Goal: Task Accomplishment & Management: Use online tool/utility

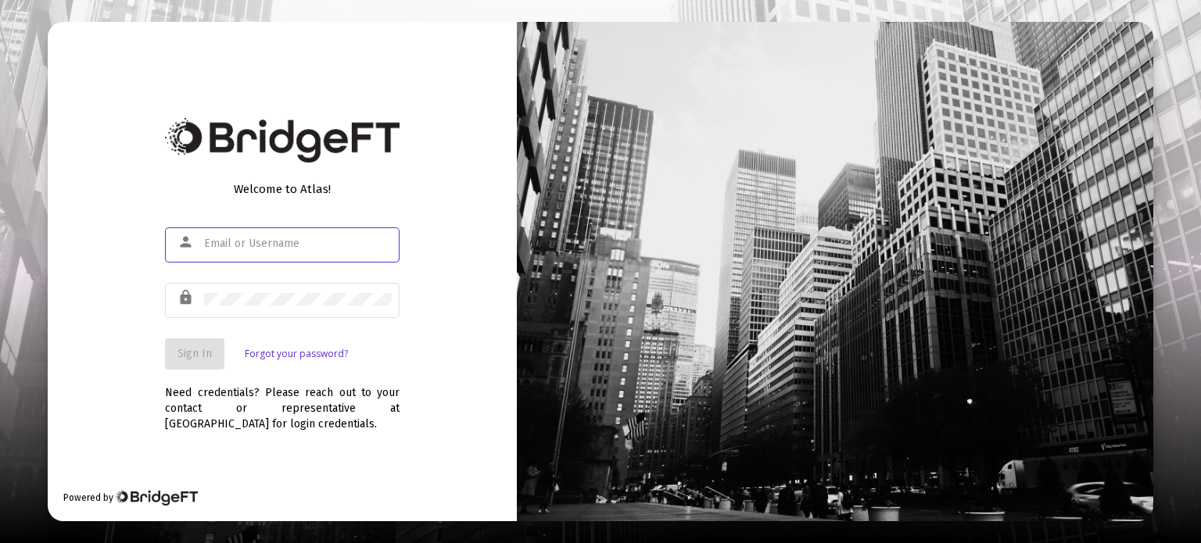
type input "[PERSON_NAME][EMAIL_ADDRESS][DOMAIN_NAME]"
click at [197, 353] on span "Sign In" at bounding box center [194, 353] width 34 height 13
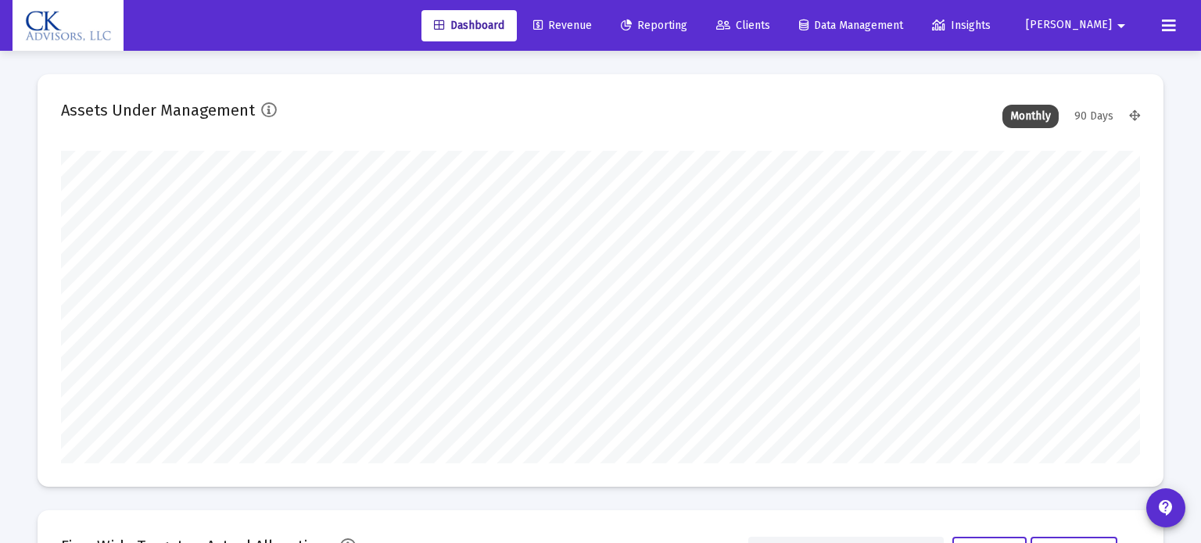
type input "[DATE]"
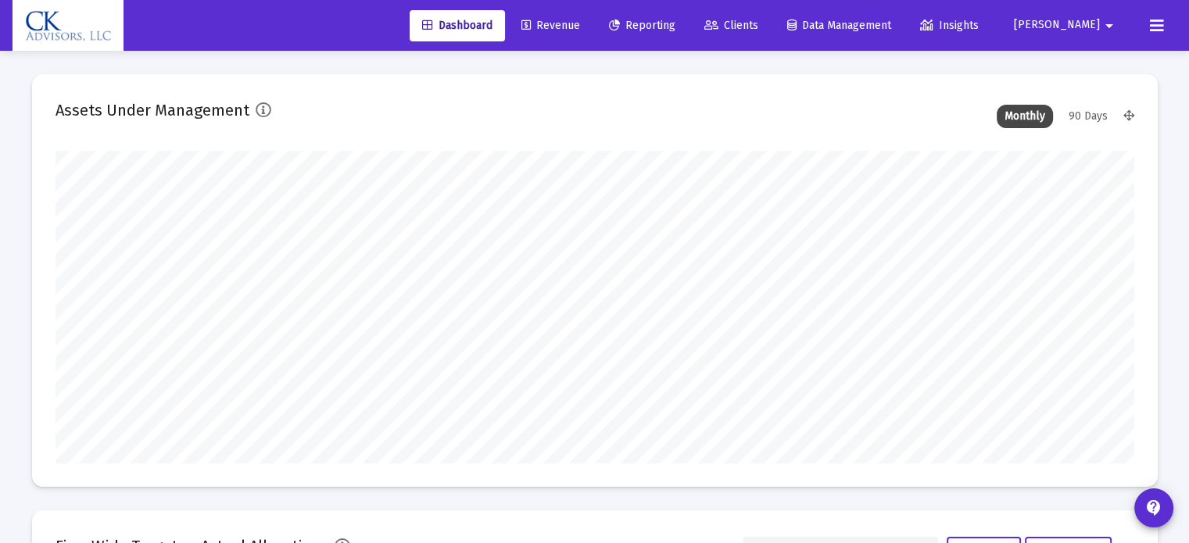
scroll to position [313, 581]
click at [580, 29] on span "Revenue" at bounding box center [550, 25] width 59 height 13
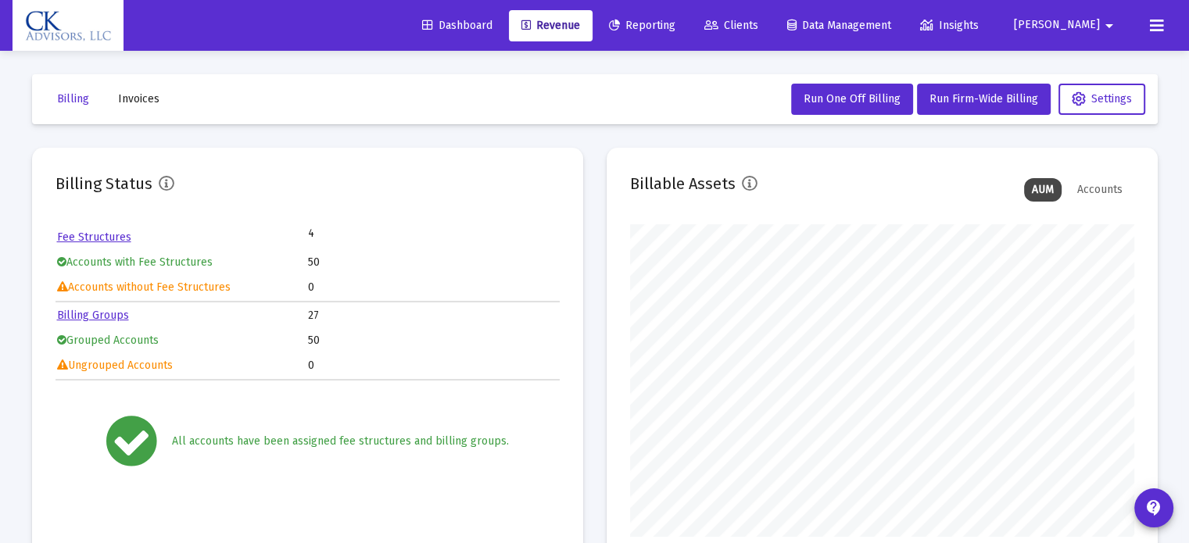
scroll to position [313, 504]
click at [675, 23] on span "Reporting" at bounding box center [642, 25] width 66 height 13
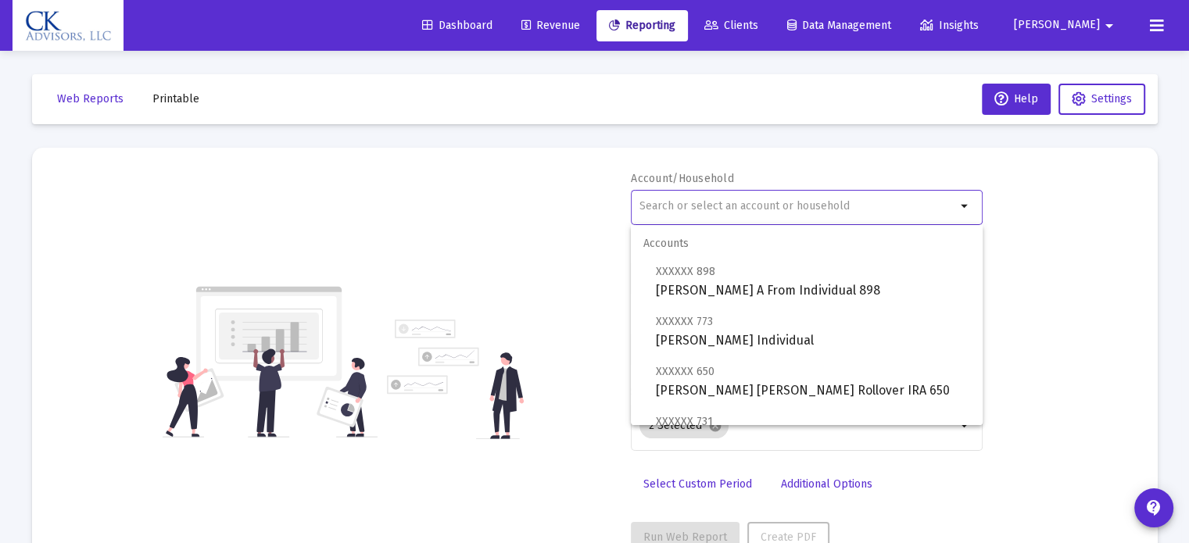
click at [679, 202] on input "text" at bounding box center [797, 206] width 317 height 13
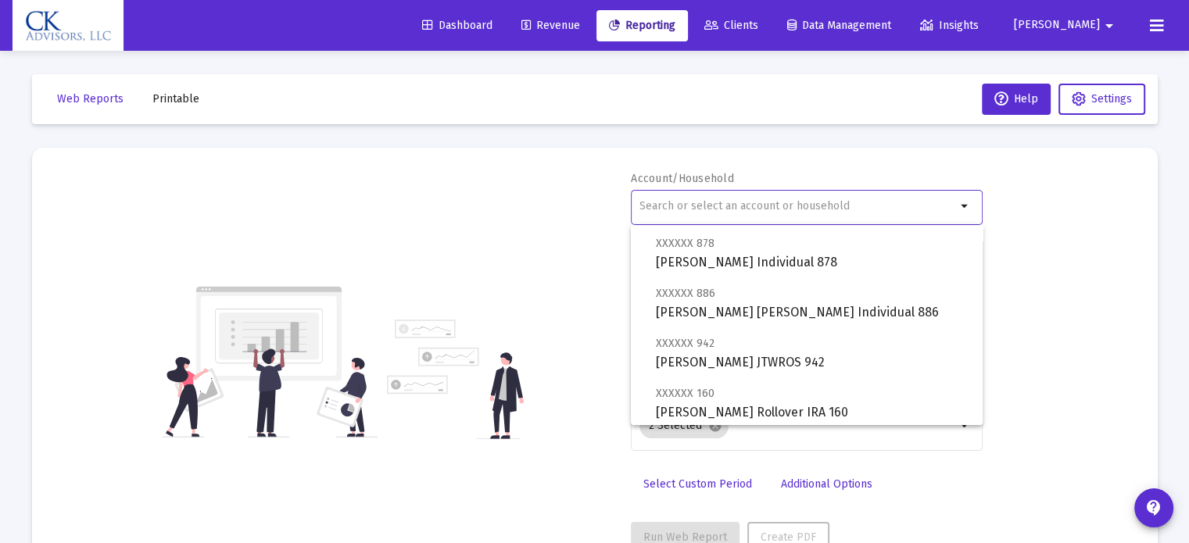
scroll to position [782, 0]
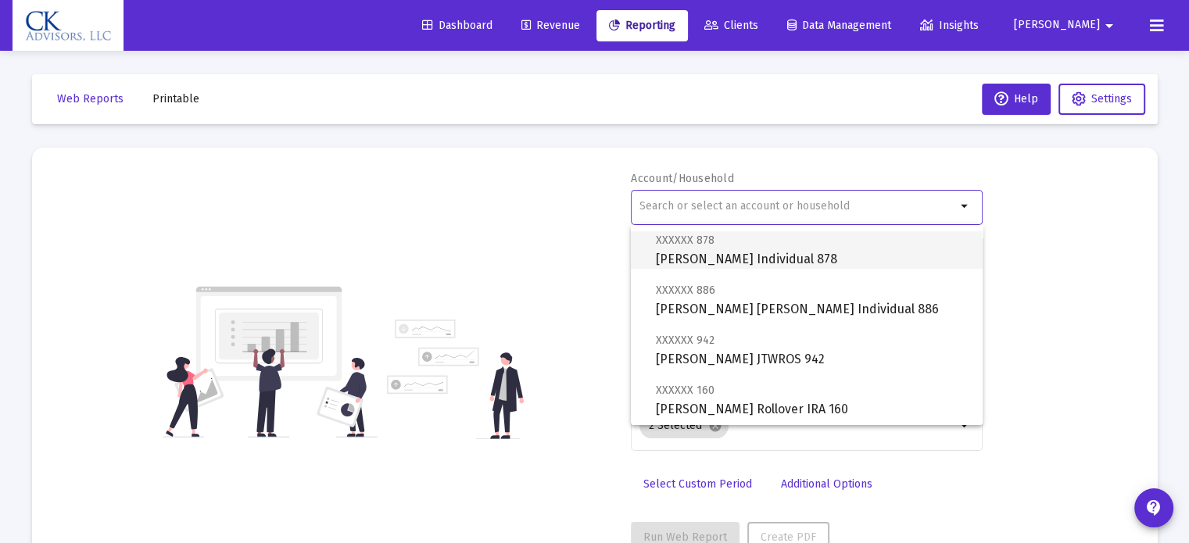
click at [752, 261] on span "XXXXXX 878 [PERSON_NAME] Individual 878" at bounding box center [813, 250] width 314 height 38
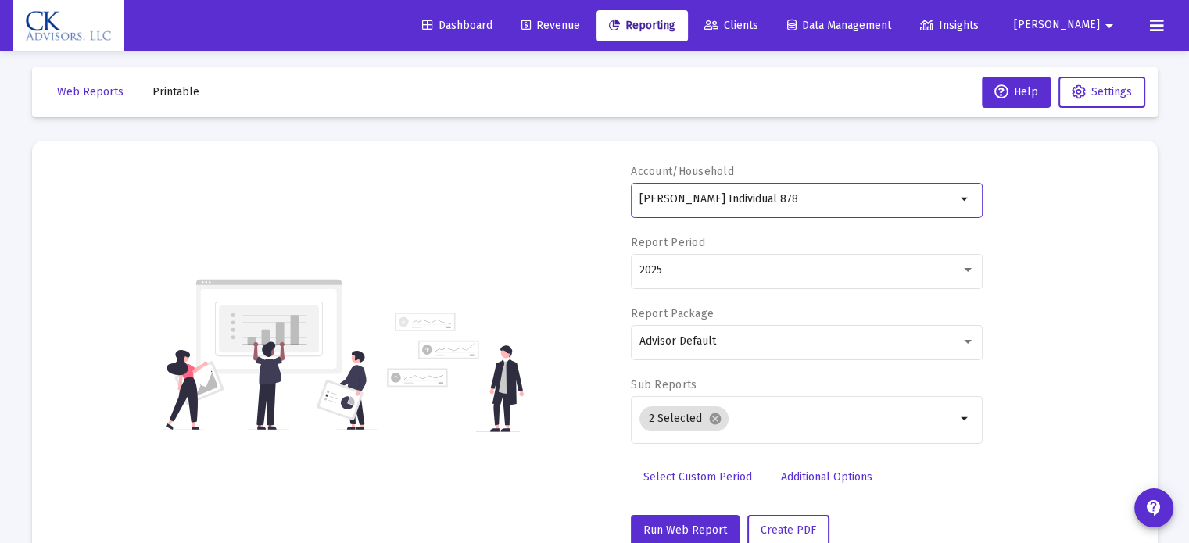
scroll to position [56, 0]
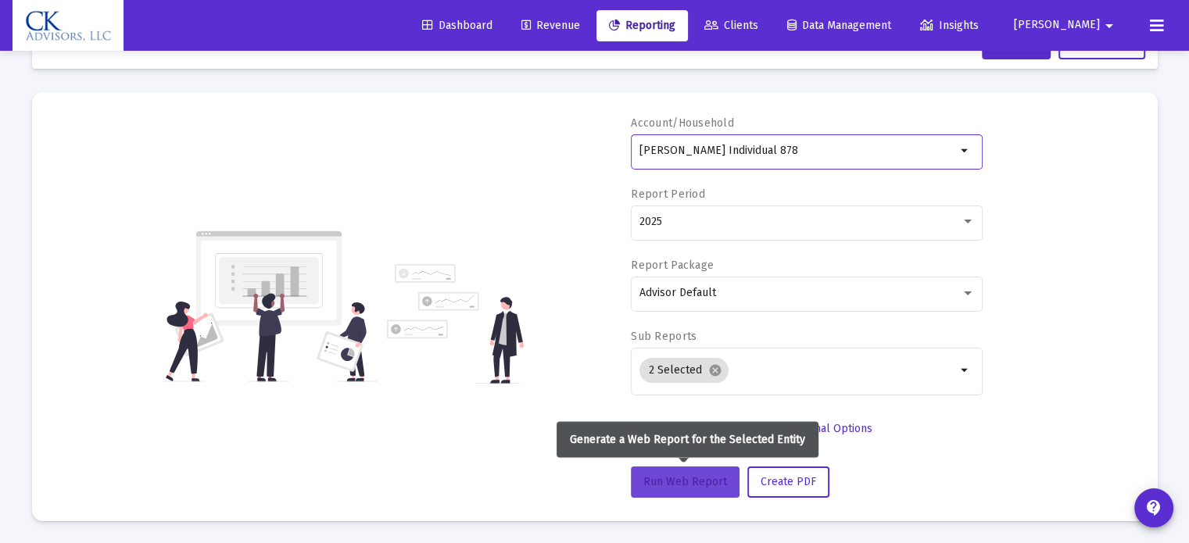
click at [707, 483] on span "Run Web Report" at bounding box center [685, 481] width 84 height 13
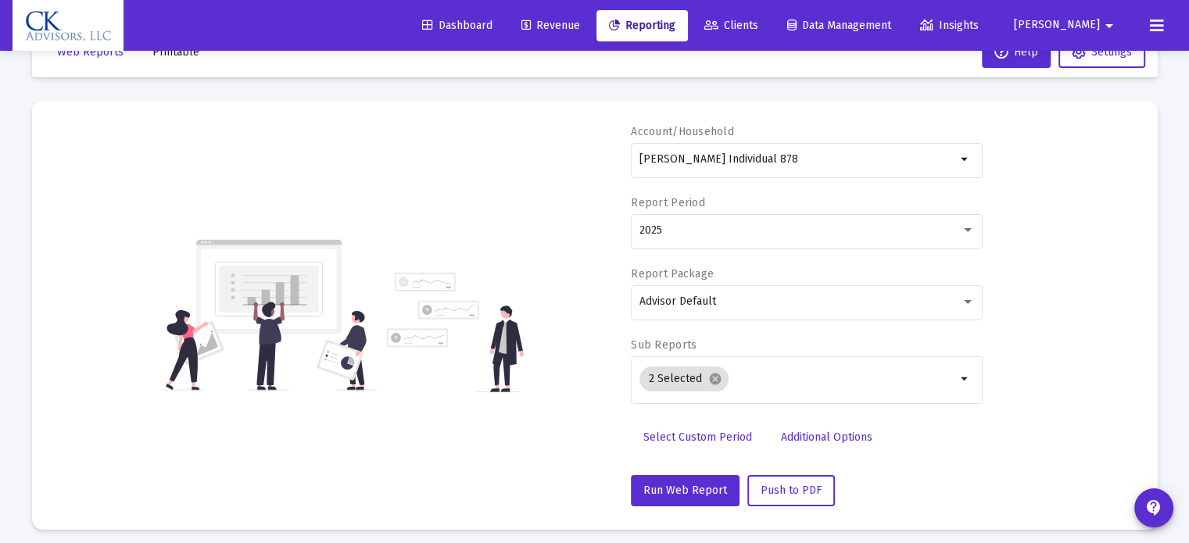
scroll to position [0, 0]
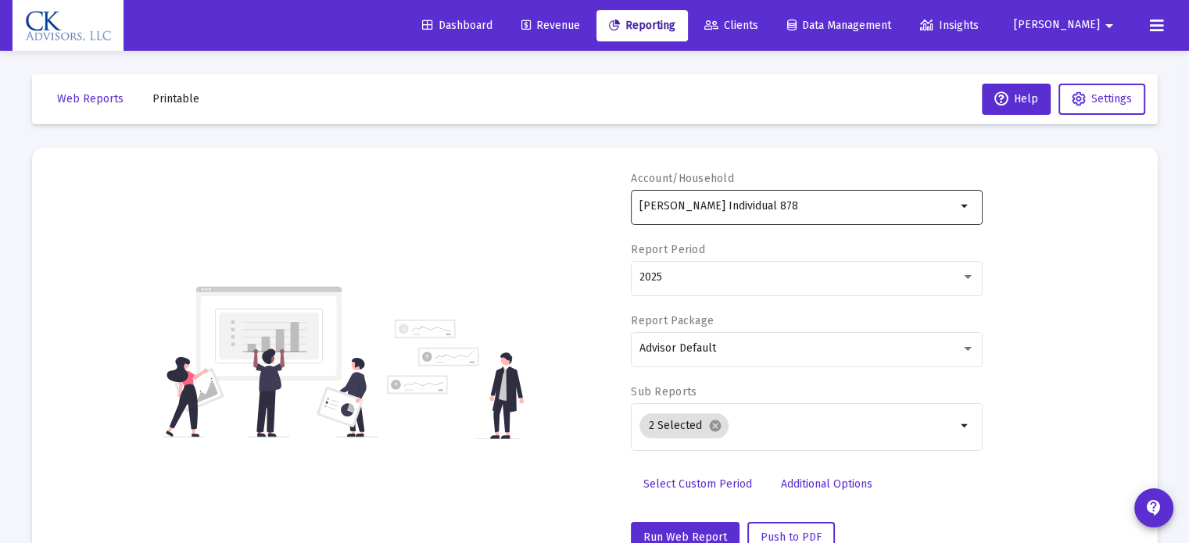
click at [966, 202] on mat-icon "arrow_drop_down" at bounding box center [965, 206] width 19 height 19
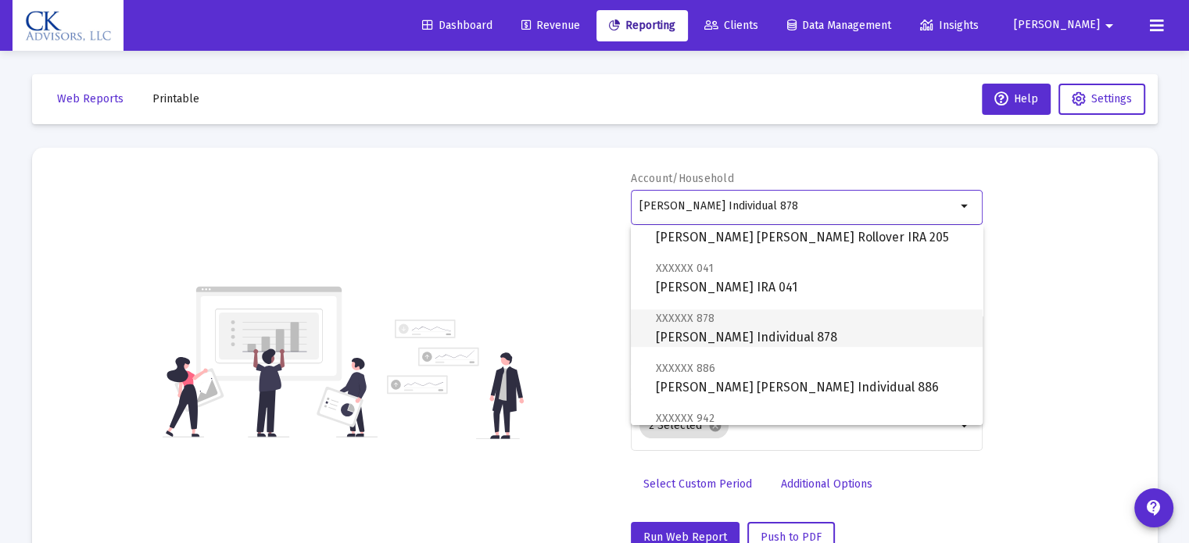
scroll to position [782, 0]
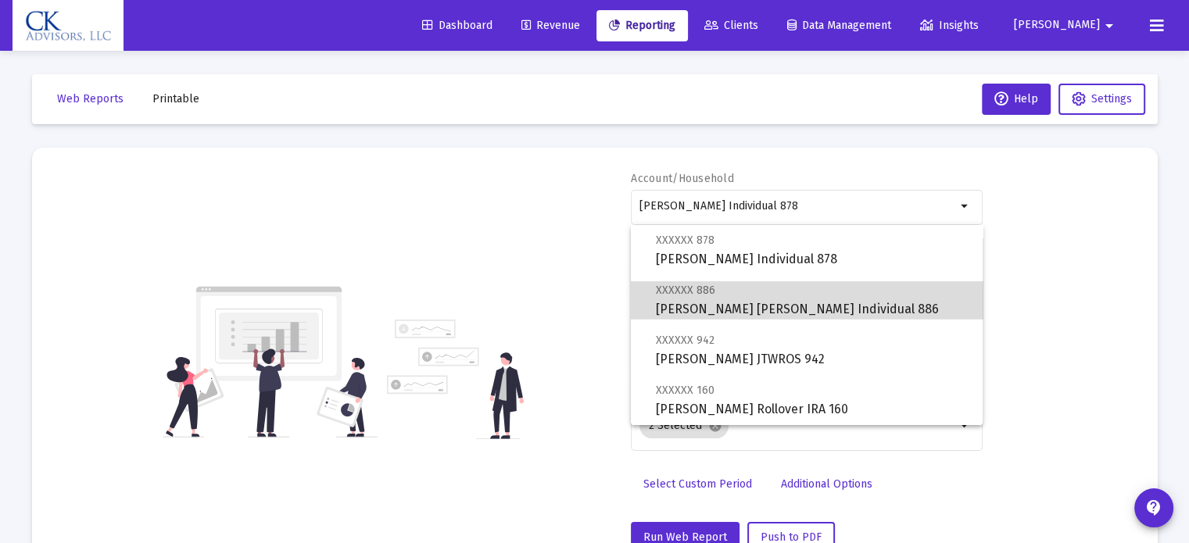
click at [824, 304] on span "XXXXXX 886 [PERSON_NAME] [PERSON_NAME] Individual 886" at bounding box center [813, 300] width 314 height 38
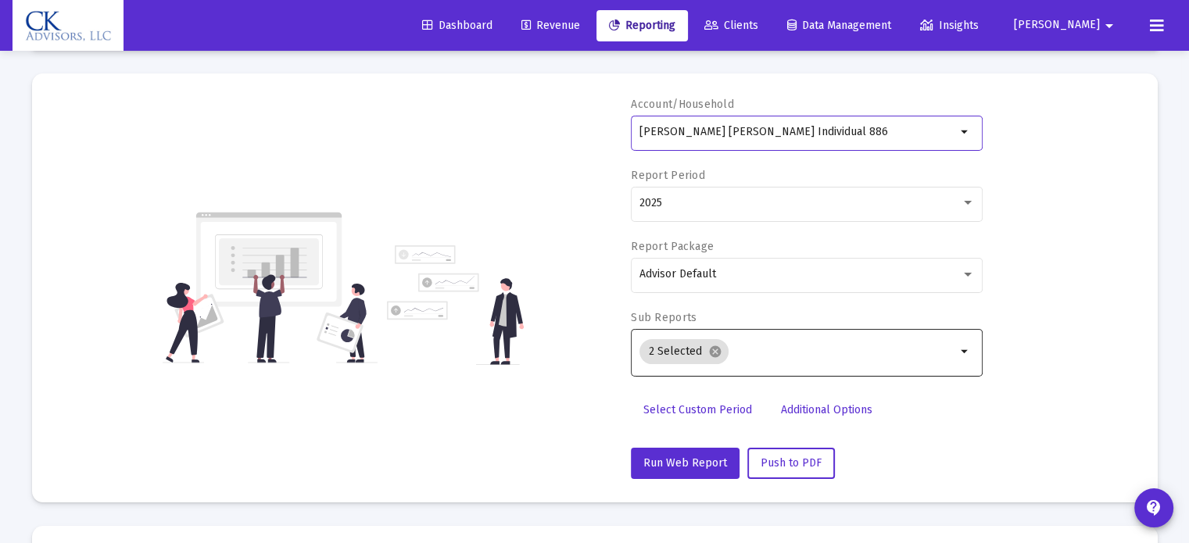
scroll to position [235, 0]
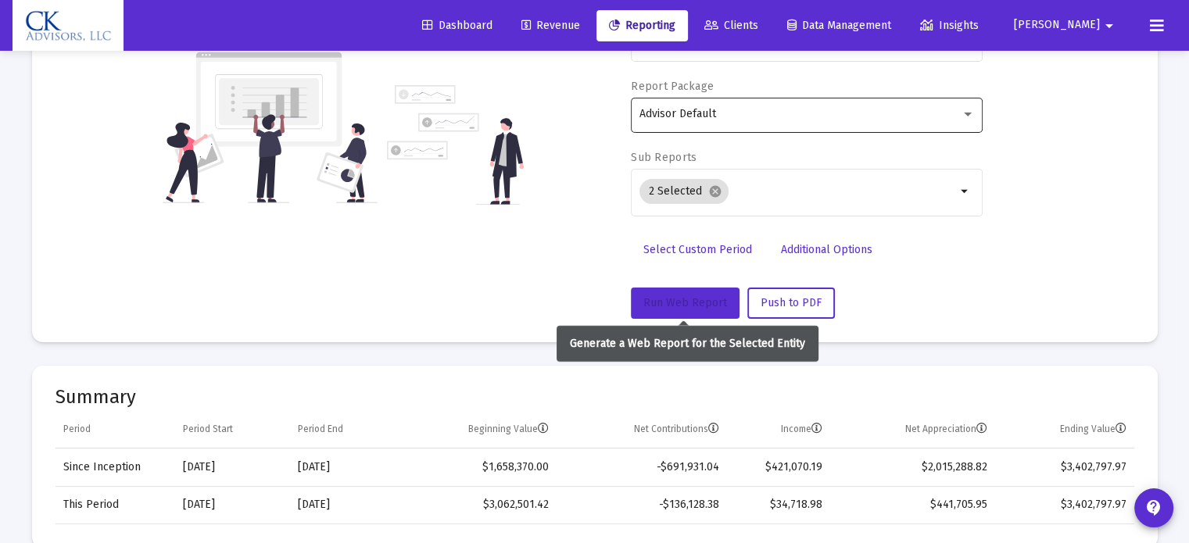
click at [673, 303] on span "Run Web Report" at bounding box center [685, 302] width 84 height 13
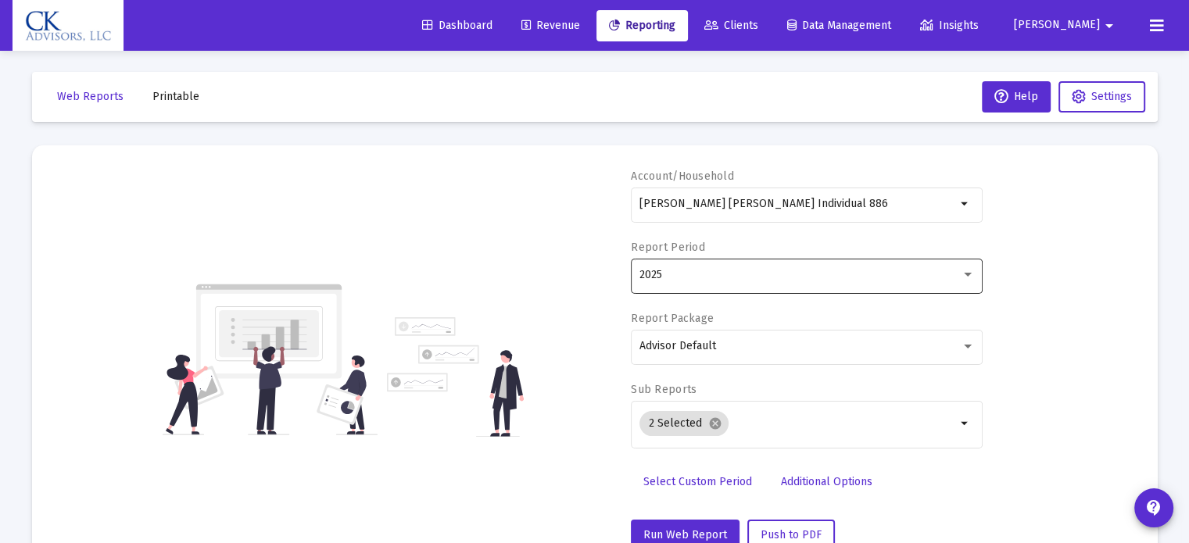
scroll to position [0, 0]
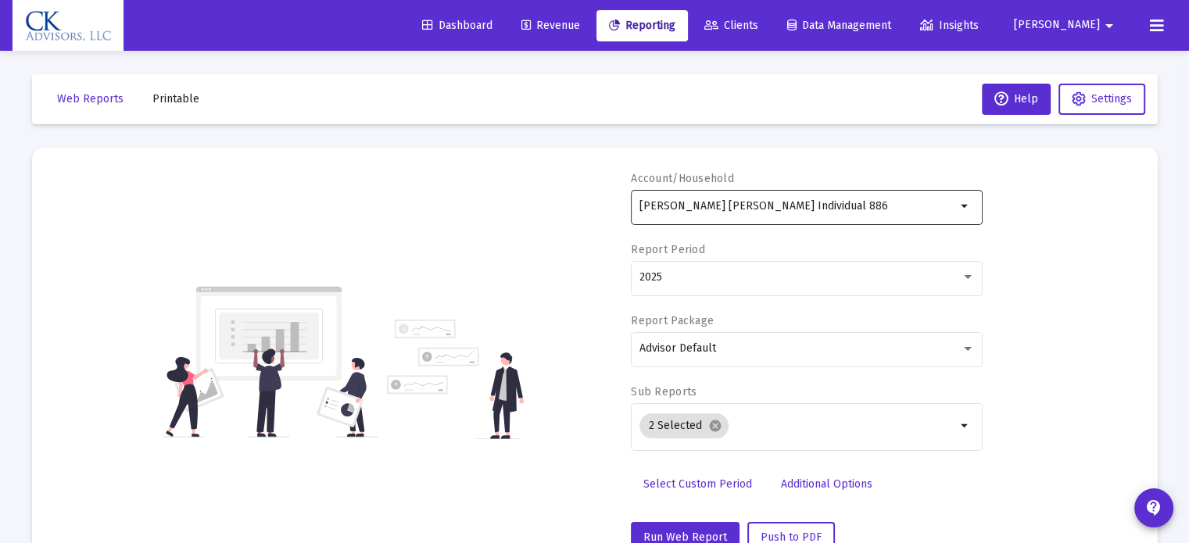
click at [962, 210] on mat-icon "arrow_drop_down" at bounding box center [965, 206] width 19 height 19
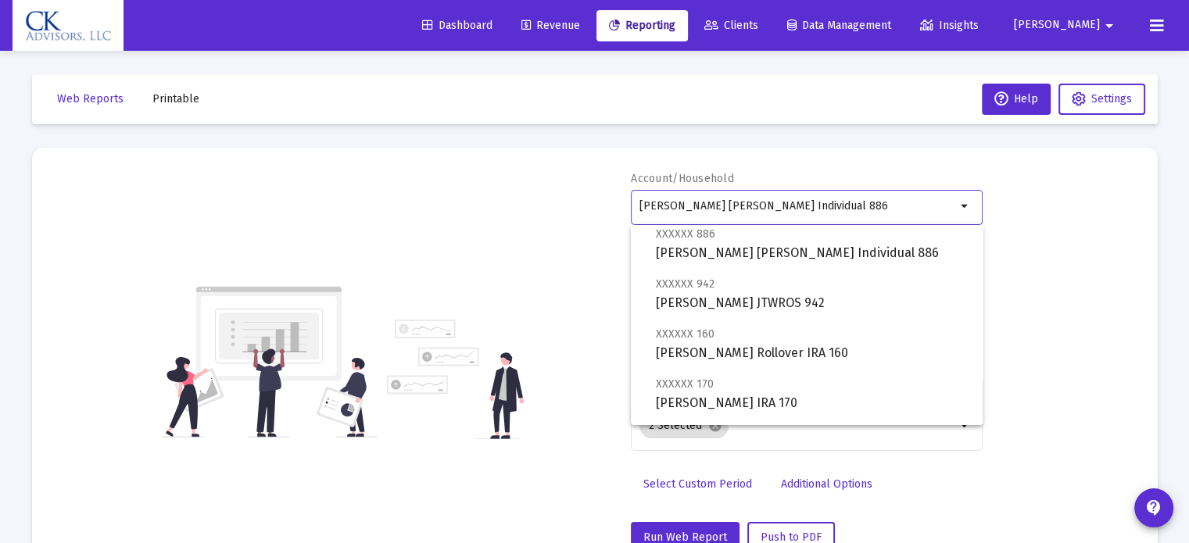
scroll to position [860, 0]
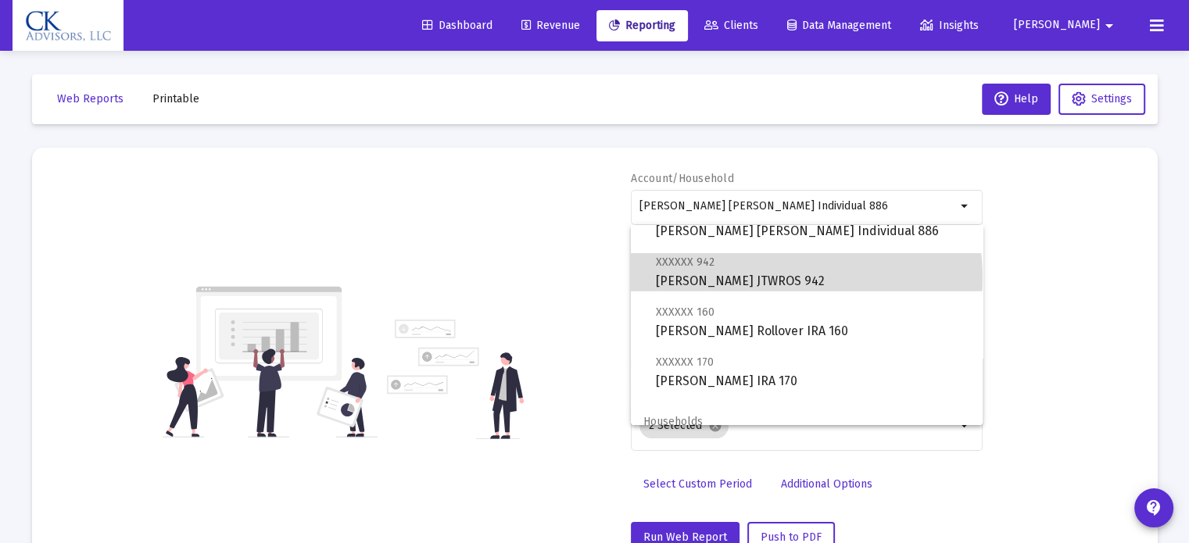
click at [806, 278] on span "XXXXXX 942 [PERSON_NAME] JTWROS 942" at bounding box center [813, 271] width 314 height 38
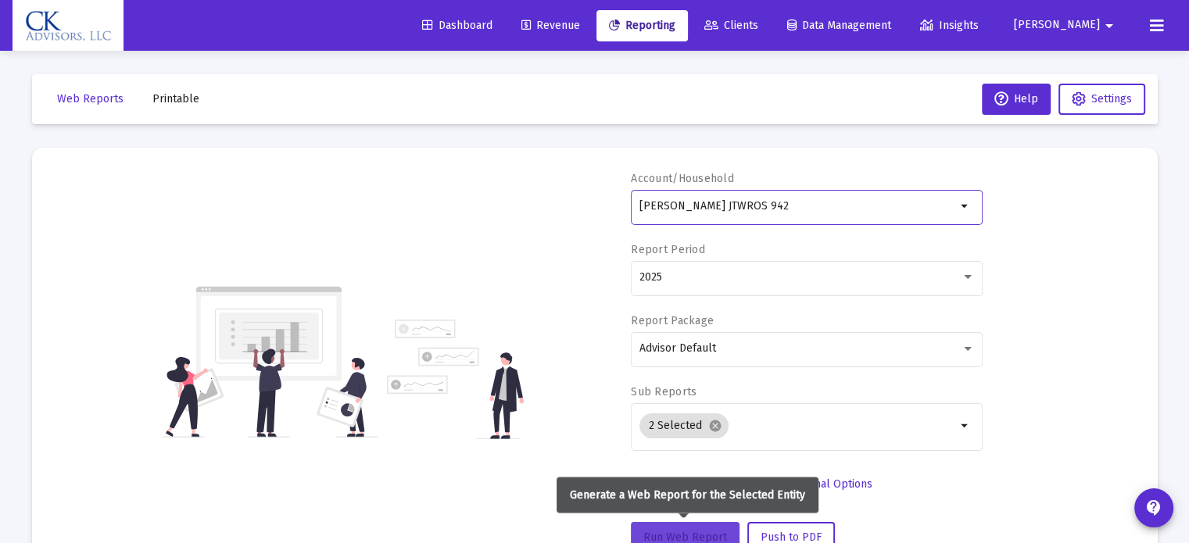
click at [704, 533] on span "Run Web Report" at bounding box center [685, 537] width 84 height 13
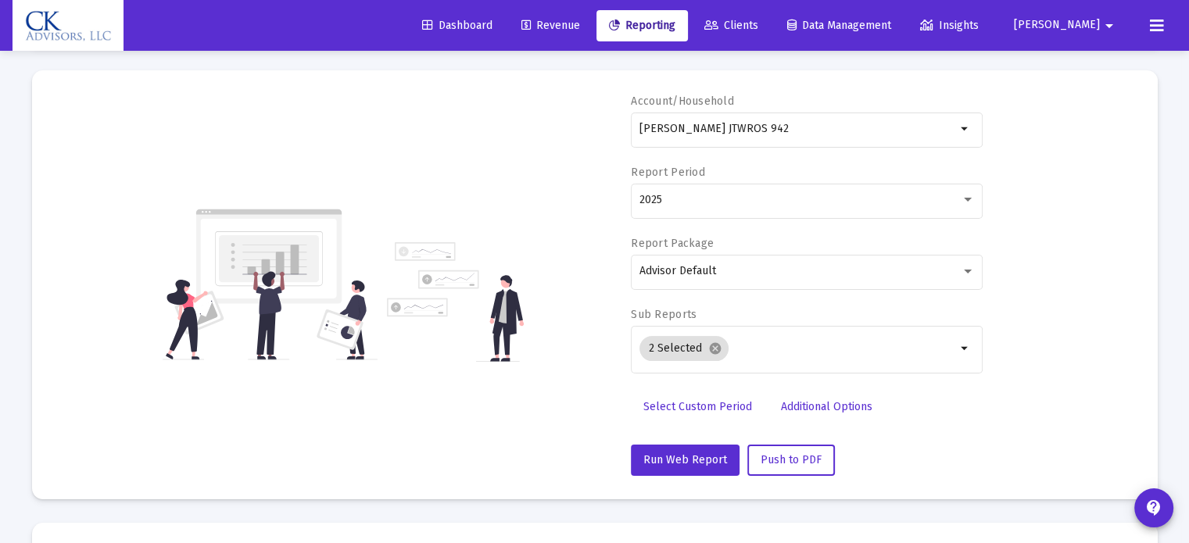
scroll to position [47, 0]
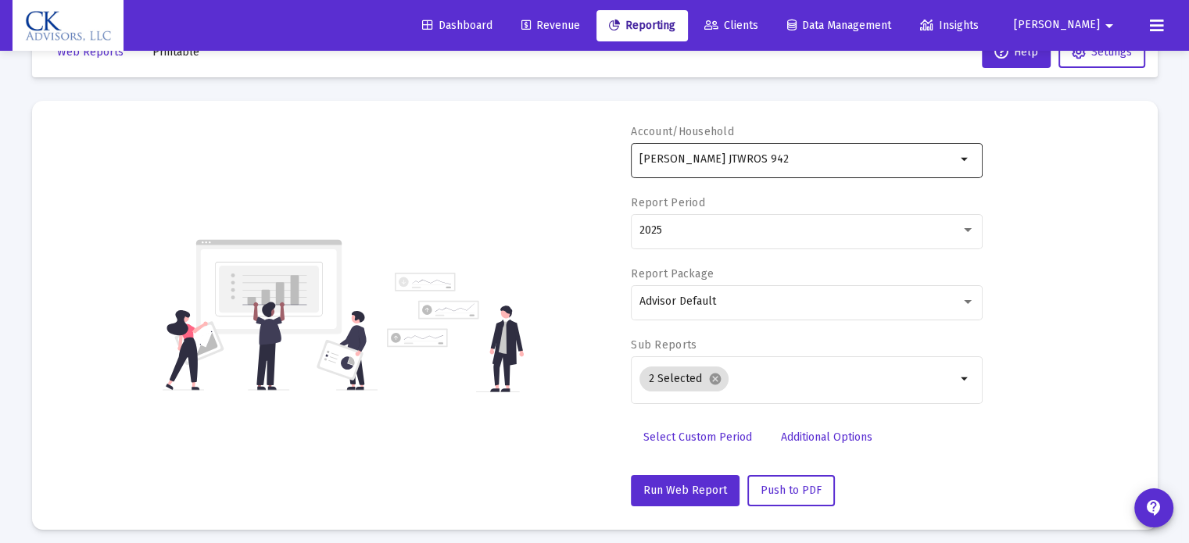
click at [961, 158] on mat-icon "arrow_drop_down" at bounding box center [965, 159] width 19 height 19
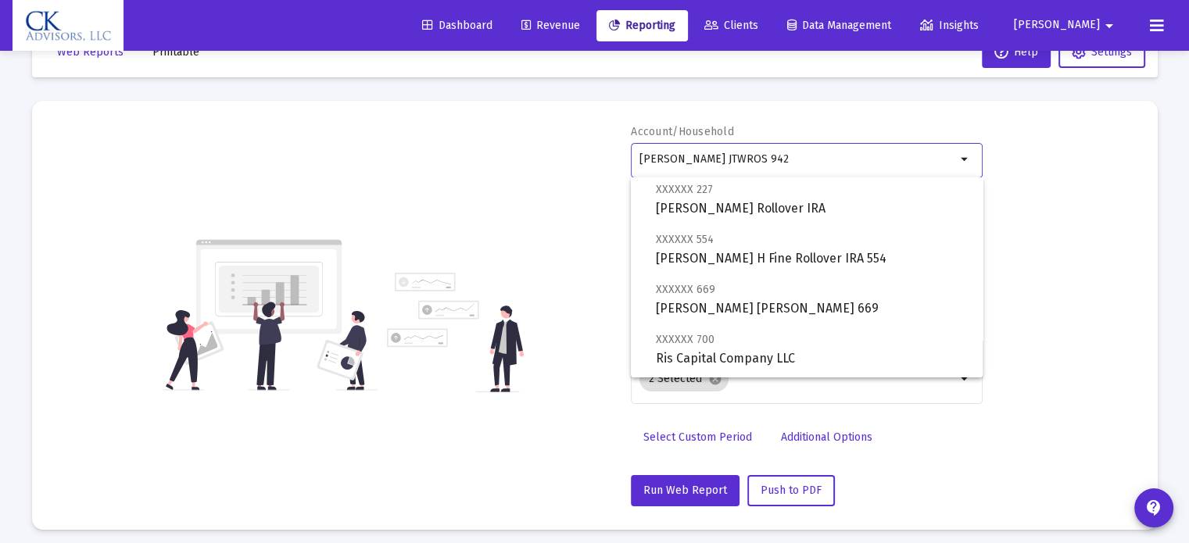
scroll to position [313, 0]
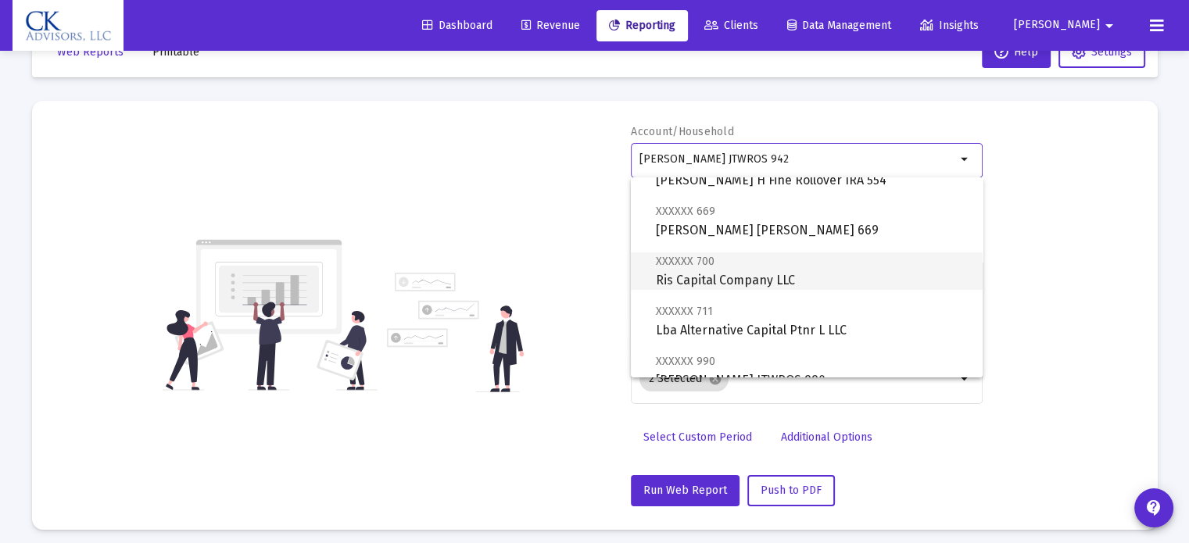
click at [808, 278] on span "XXXXXX 700 Ris Capital Company LLC" at bounding box center [813, 271] width 314 height 38
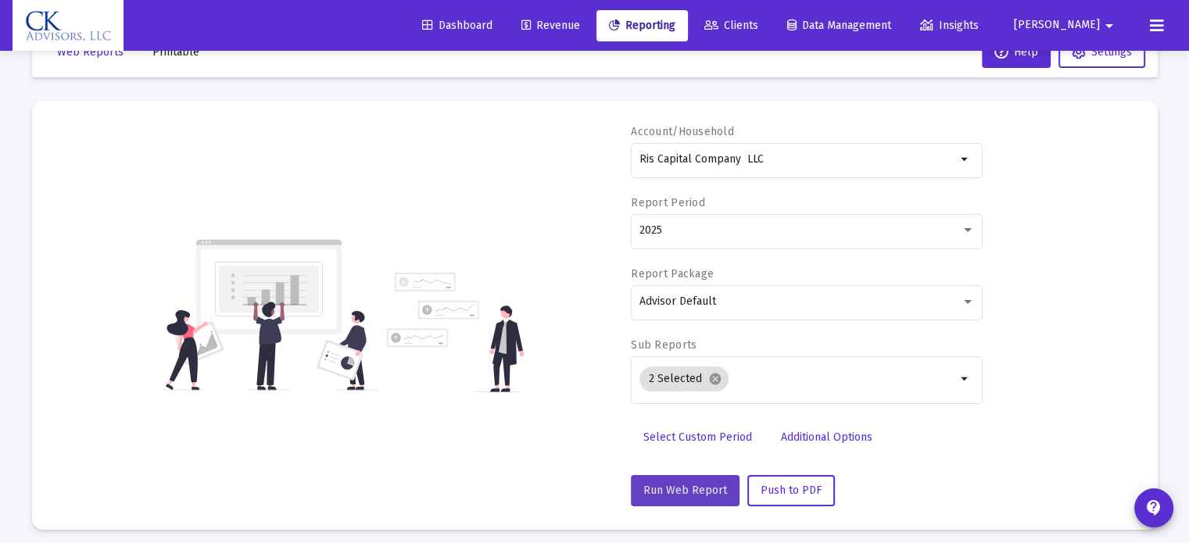
click at [707, 486] on span "Run Web Report" at bounding box center [685, 490] width 84 height 13
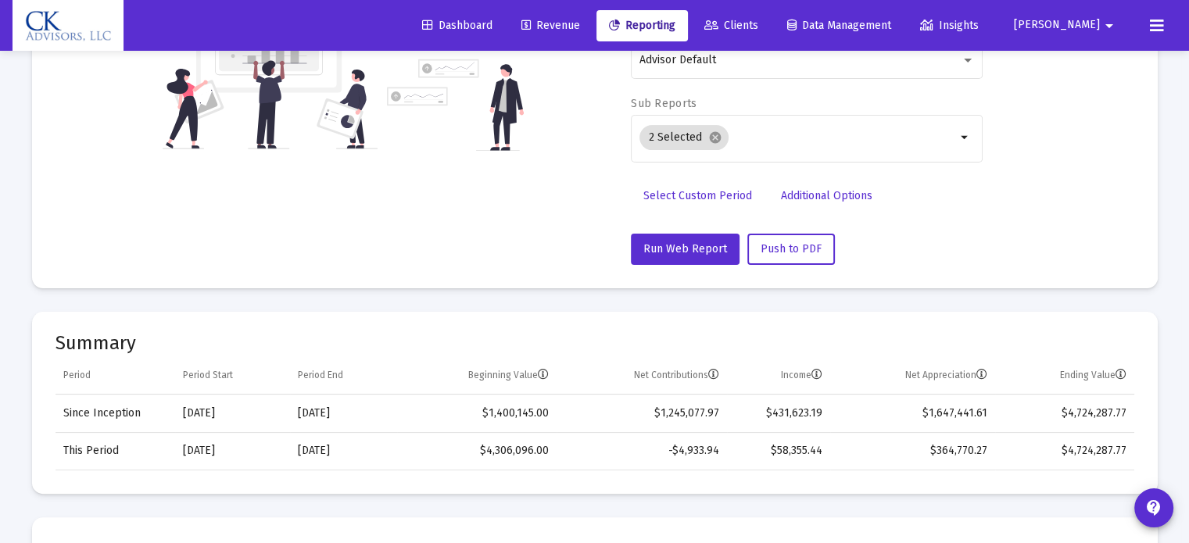
scroll to position [0, 0]
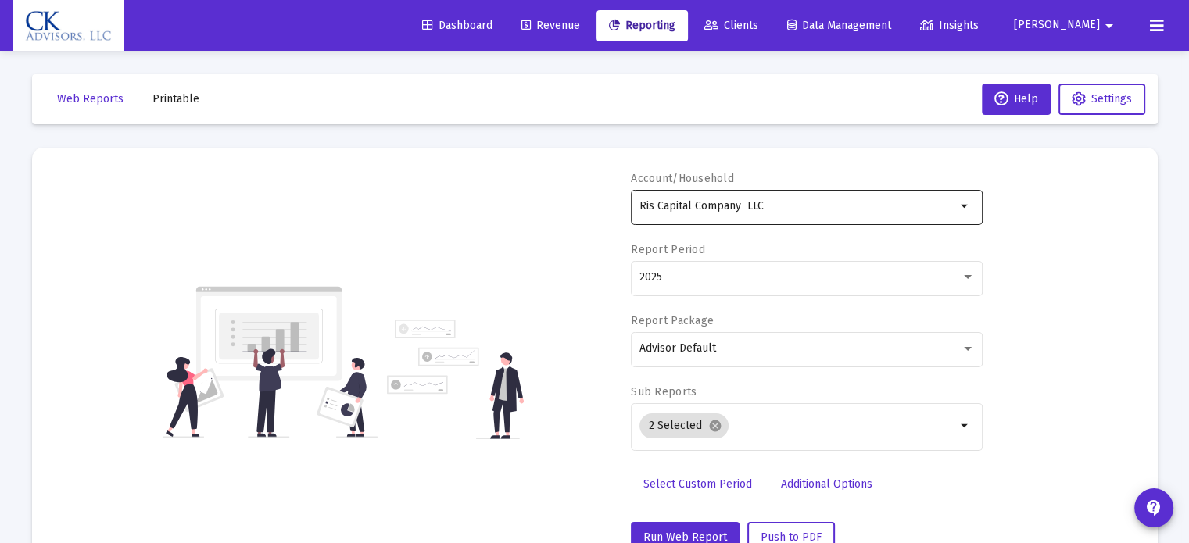
click at [963, 203] on mat-icon "arrow_drop_down" at bounding box center [965, 206] width 19 height 19
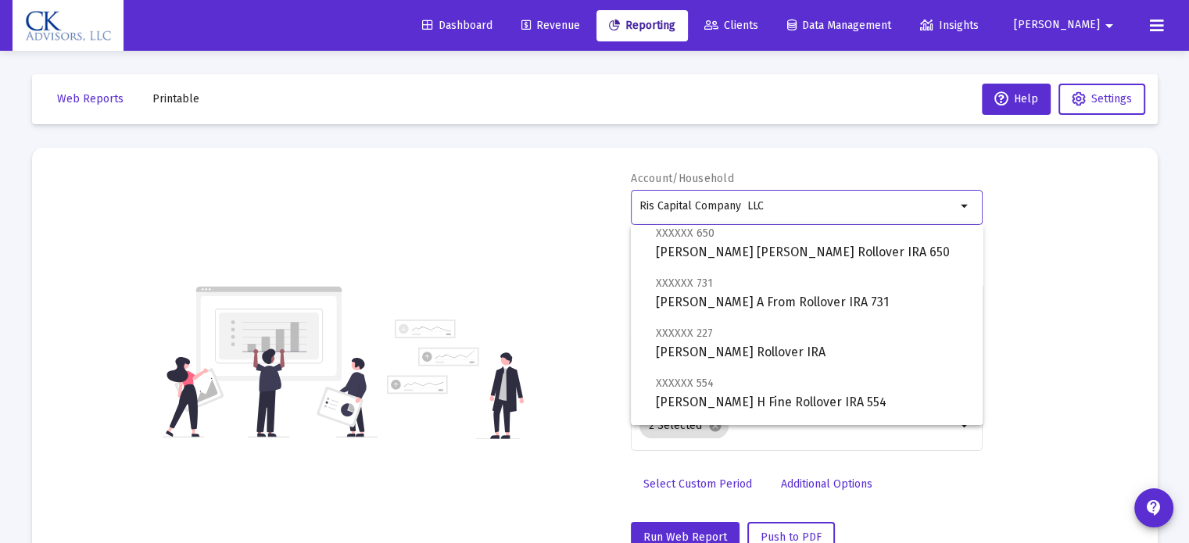
scroll to position [156, 0]
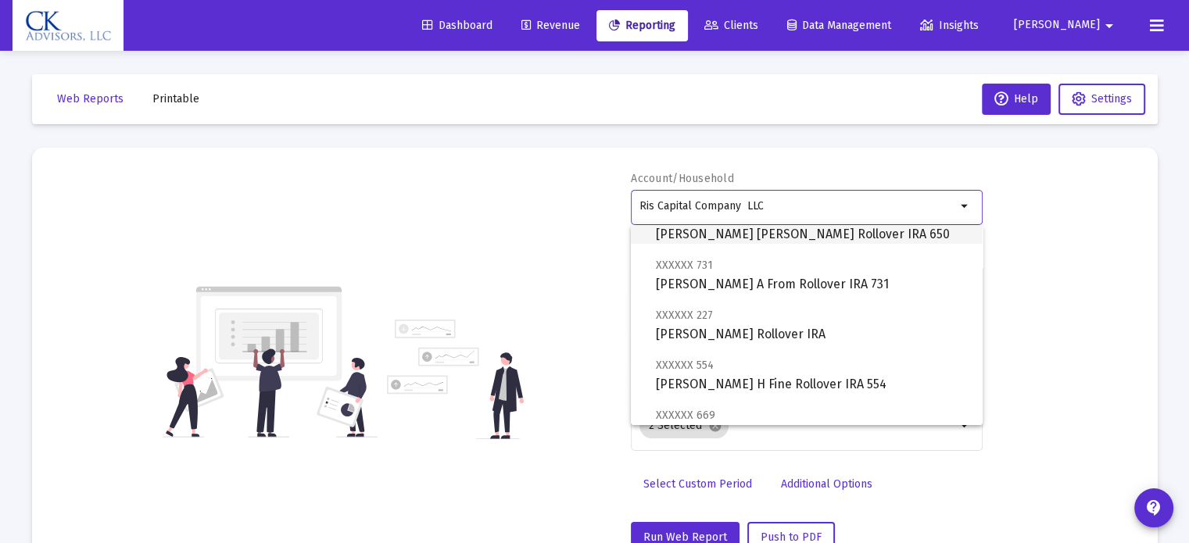
click at [849, 234] on span "XXXXXX 650 [PERSON_NAME] [PERSON_NAME] Rollover IRA 650" at bounding box center [813, 225] width 314 height 38
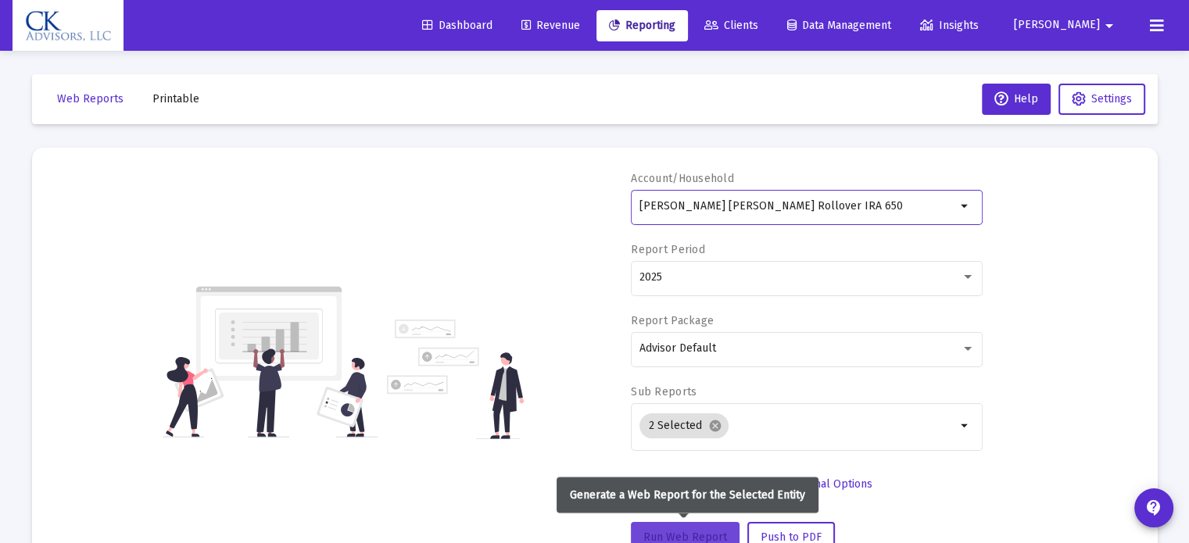
click at [695, 525] on button "Run Web Report" at bounding box center [685, 537] width 109 height 31
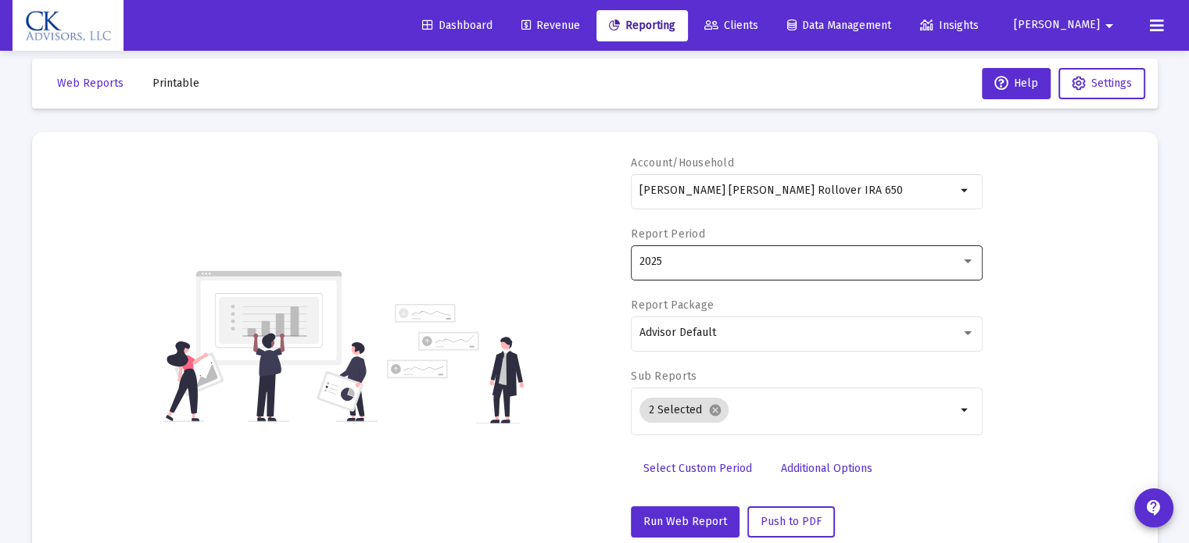
scroll to position [0, 0]
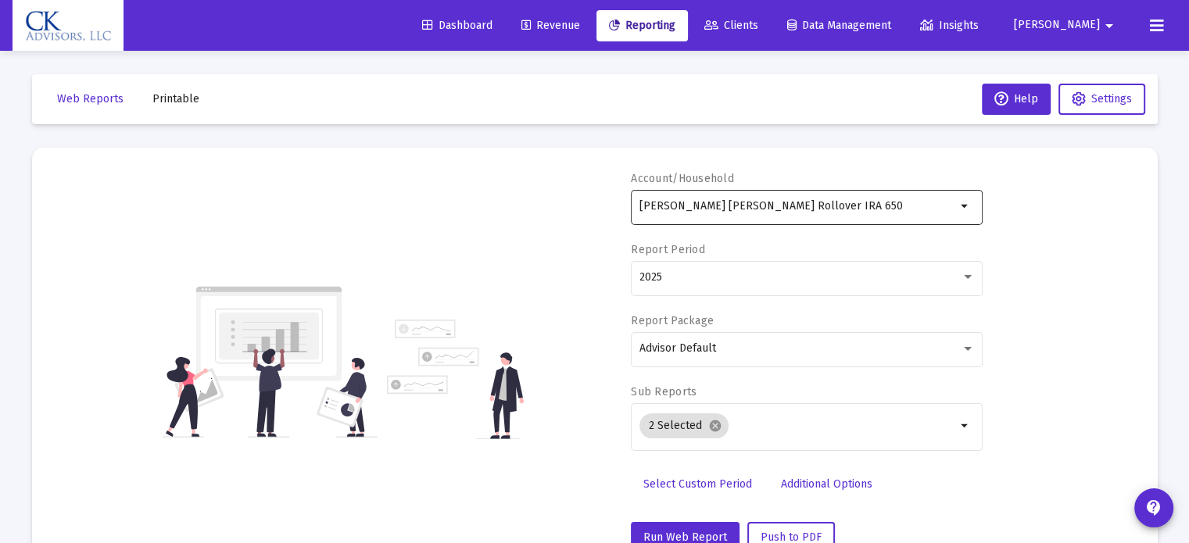
click at [960, 206] on mat-icon "arrow_drop_down" at bounding box center [965, 206] width 19 height 19
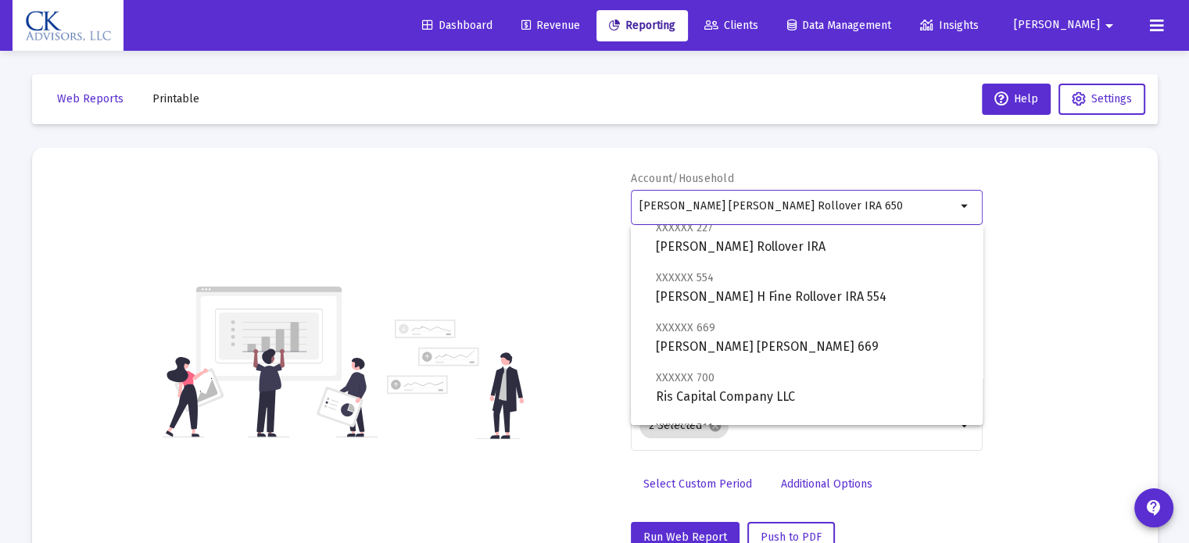
scroll to position [235, 0]
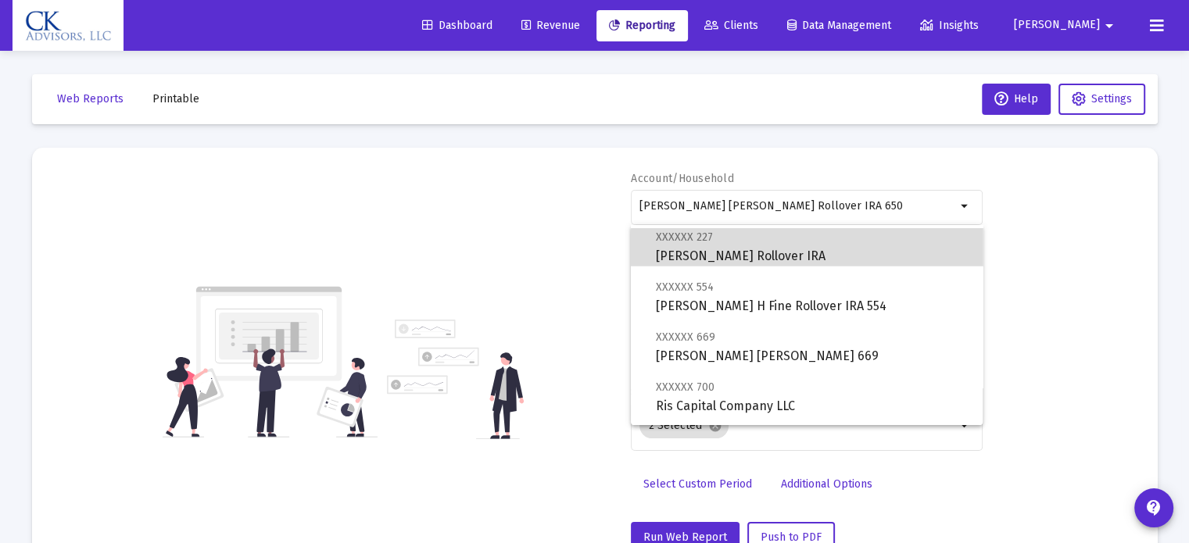
click at [823, 260] on span "XXXXXX 227 [PERSON_NAME] Rollover IRA" at bounding box center [813, 246] width 314 height 38
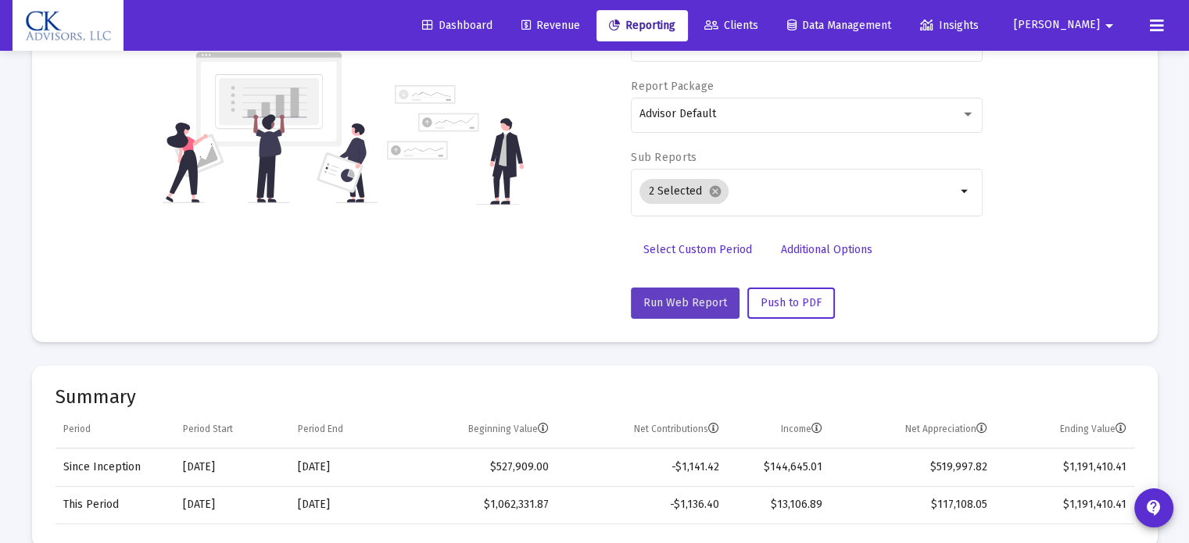
click at [688, 296] on span "Run Web Report" at bounding box center [685, 302] width 84 height 13
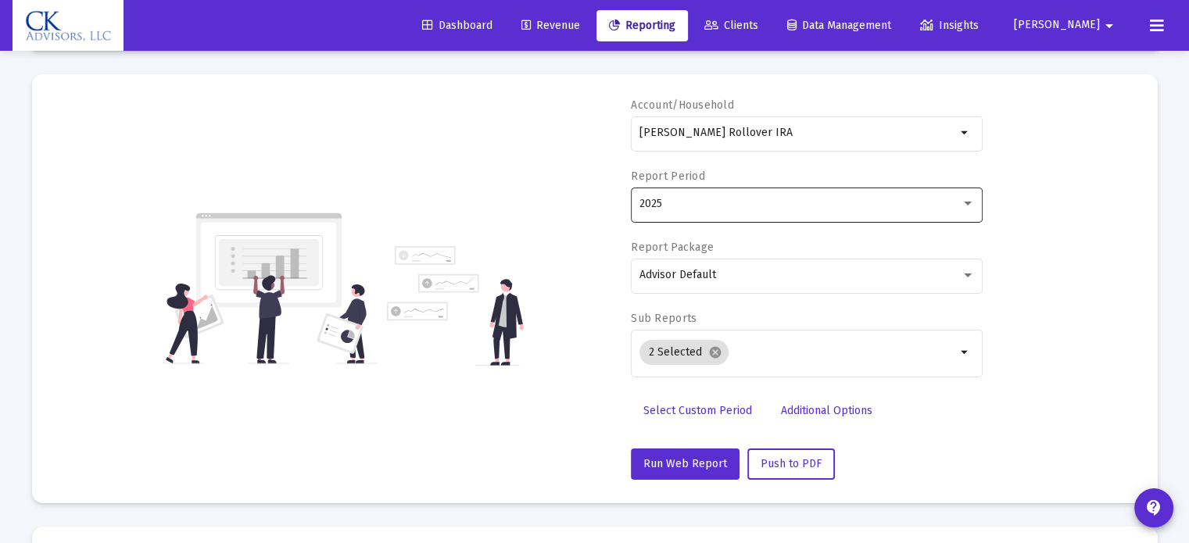
scroll to position [0, 0]
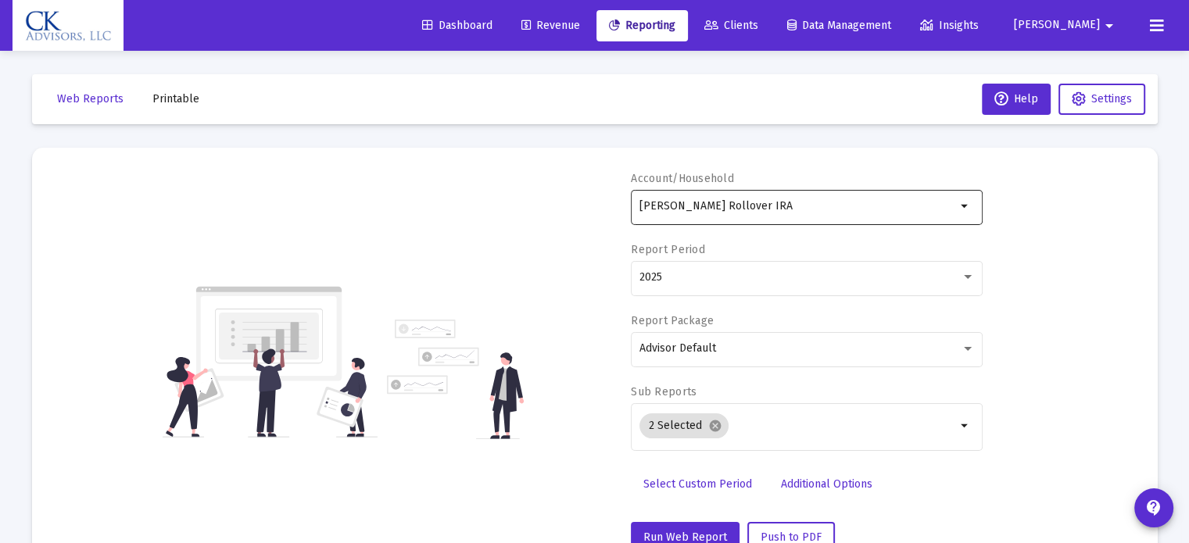
click at [960, 202] on mat-icon "arrow_drop_down" at bounding box center [965, 206] width 19 height 19
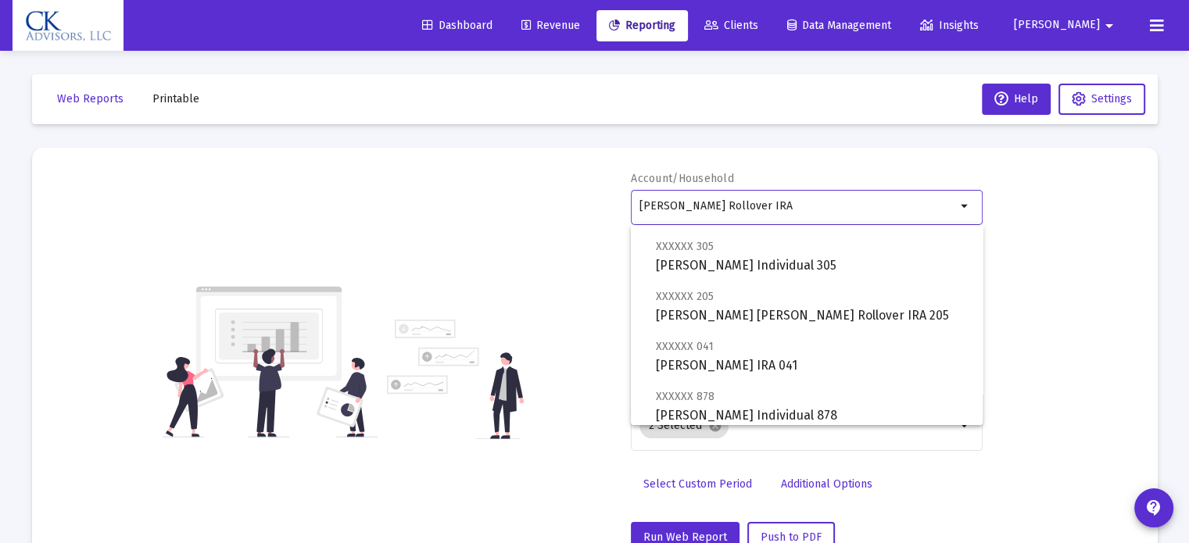
scroll to position [704, 0]
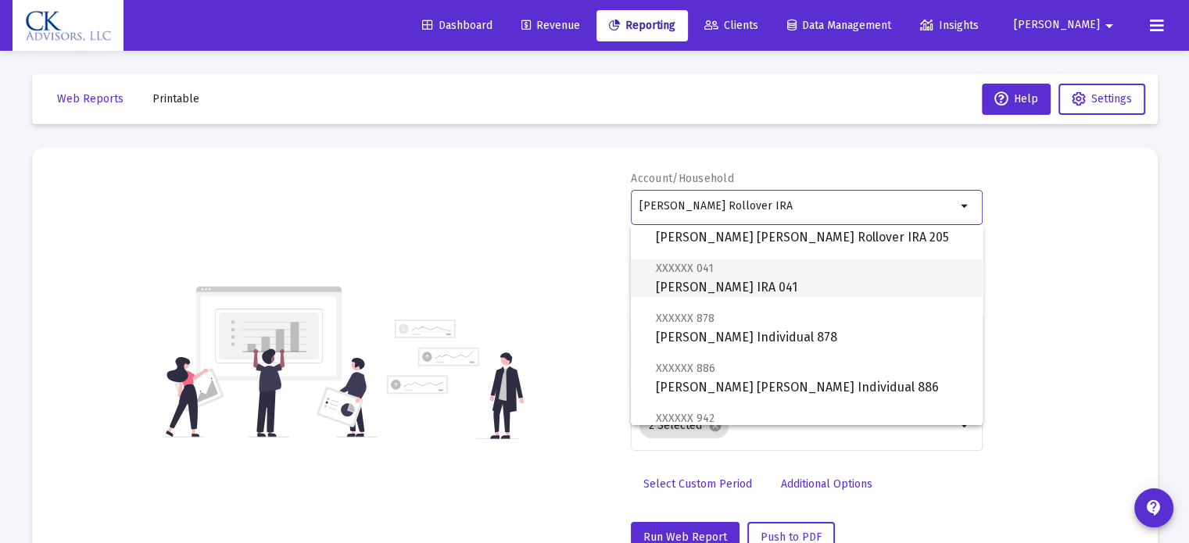
click at [812, 285] on span "XXXXXX 041 [PERSON_NAME] IRA 041" at bounding box center [813, 278] width 314 height 38
type input "[PERSON_NAME] IRA 041"
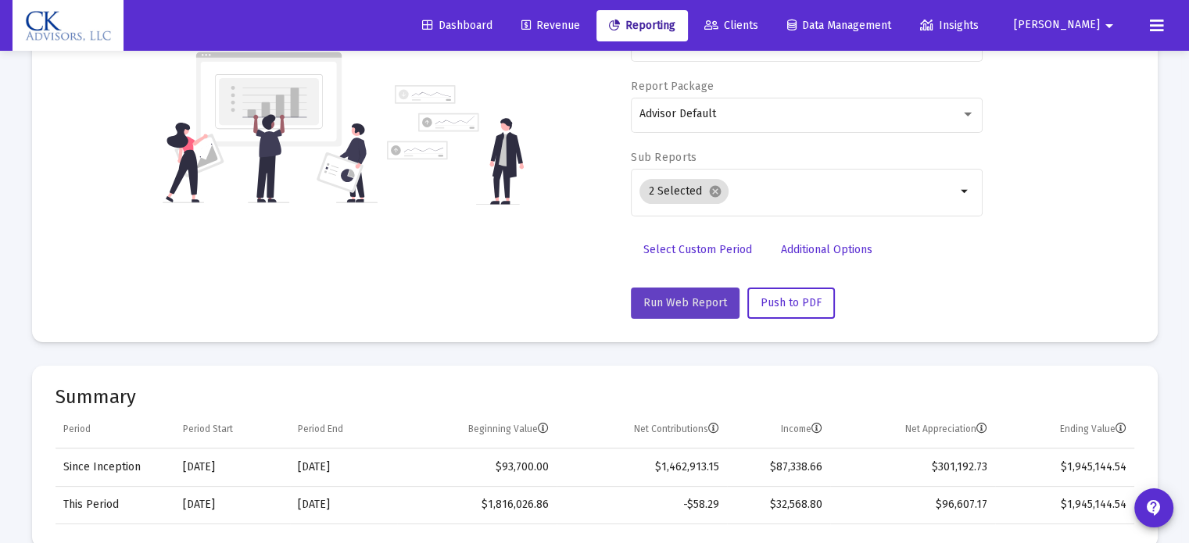
click at [711, 303] on span "Run Web Report" at bounding box center [685, 302] width 84 height 13
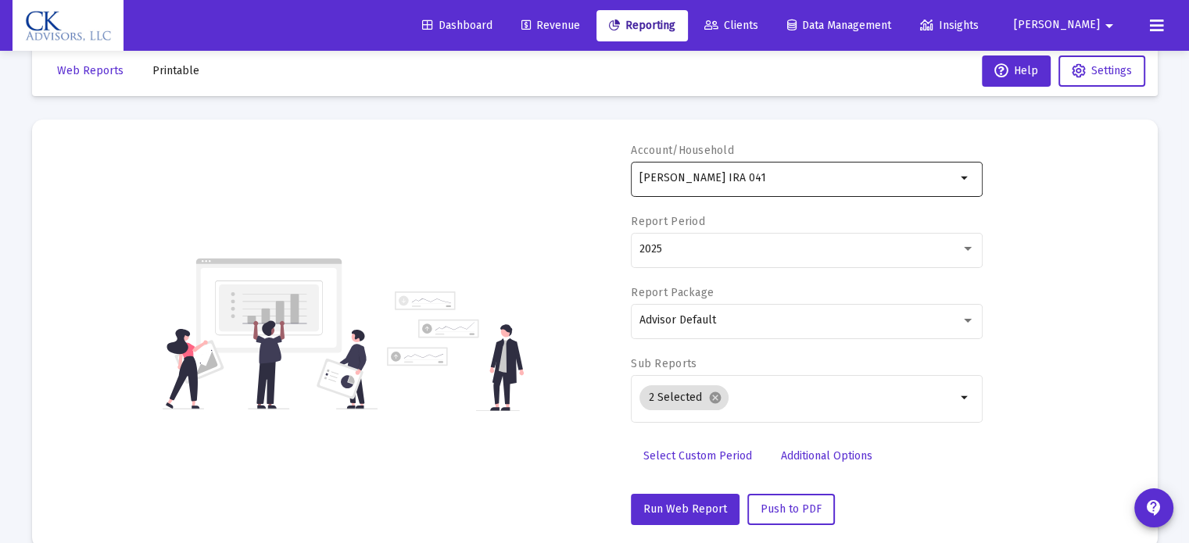
scroll to position [0, 0]
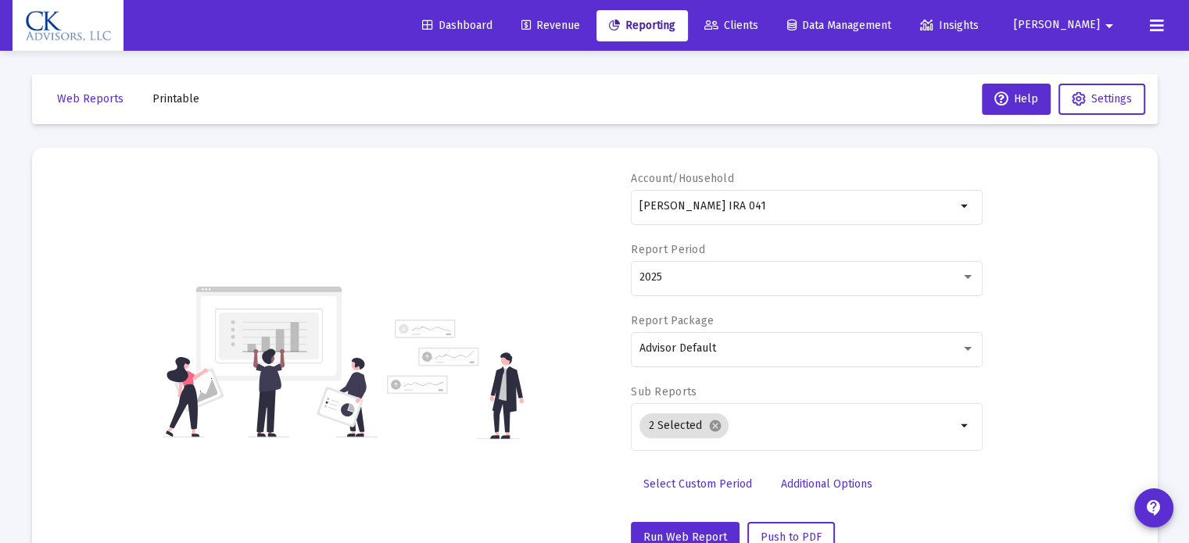
click at [1098, 24] on span "[PERSON_NAME]" at bounding box center [1057, 25] width 86 height 13
click at [1087, 98] on button "Logout" at bounding box center [1095, 104] width 93 height 38
